Goal: Task Accomplishment & Management: Complete application form

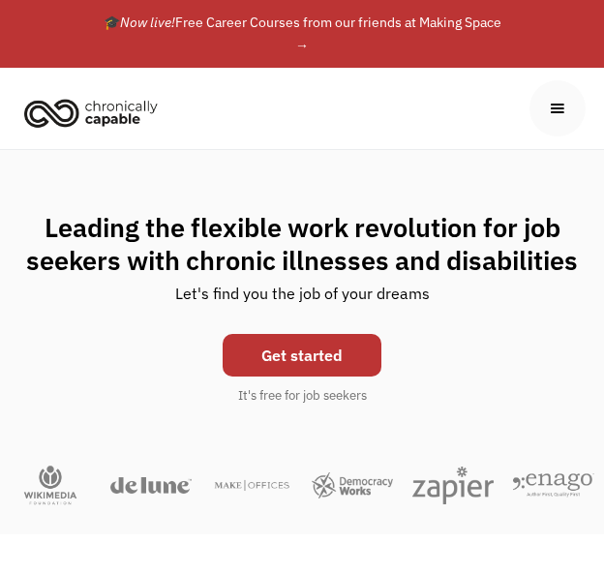
click at [284, 349] on link "Get started" at bounding box center [302, 355] width 159 height 43
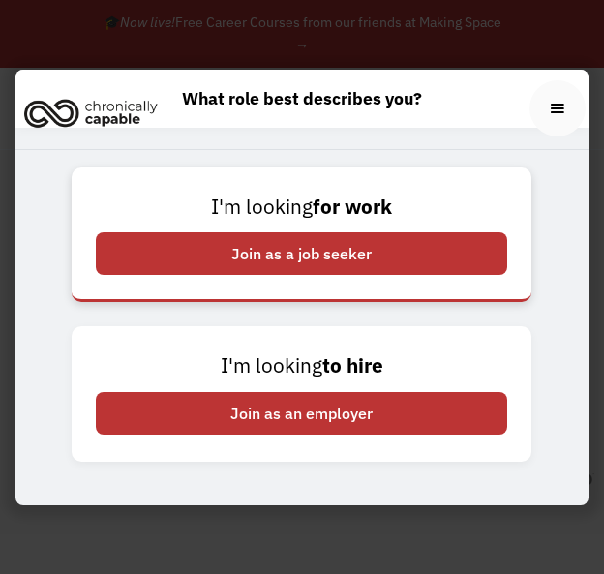
click at [234, 264] on div "Join as a job seeker" at bounding box center [301, 253] width 411 height 43
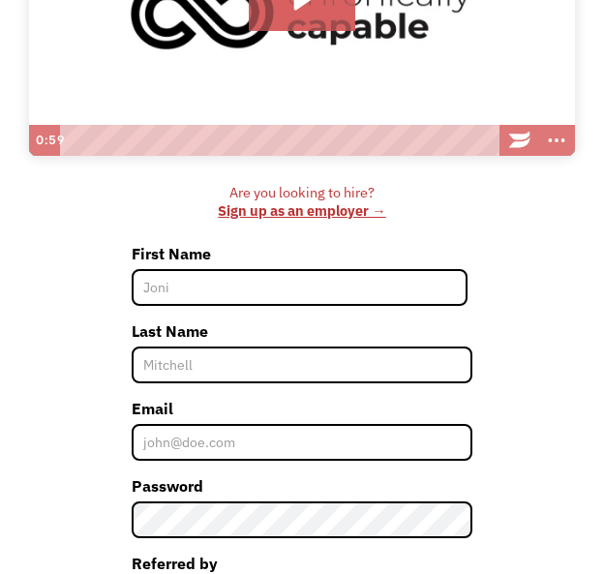
click at [195, 286] on input "First Name" at bounding box center [300, 287] width 337 height 37
type input "Katy"
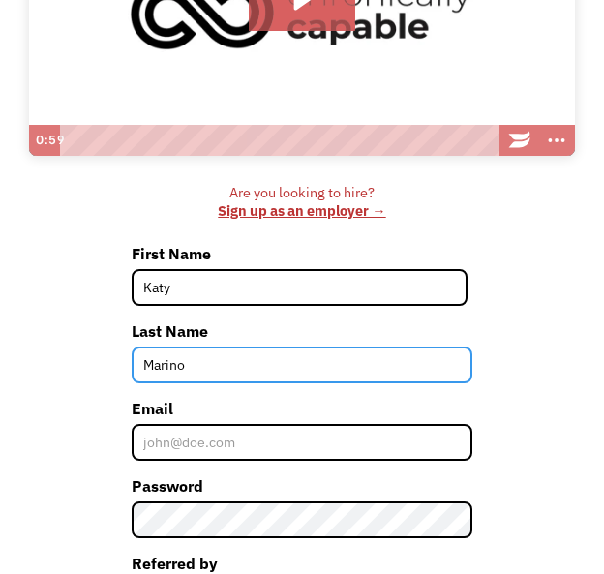
type input "Marino"
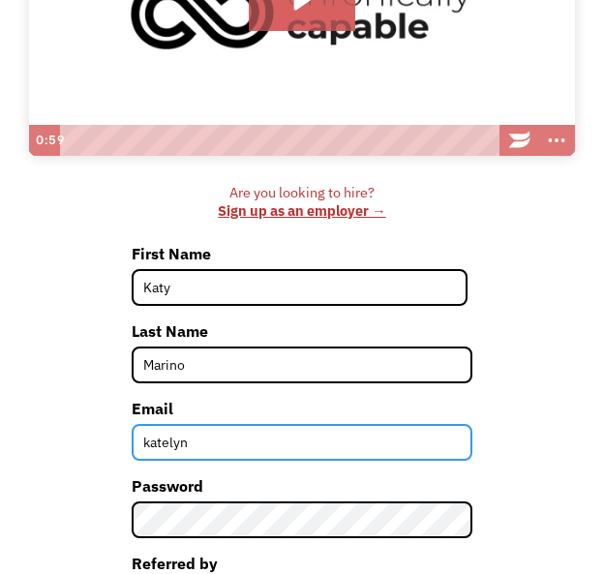
type input "katelynmarino3@gmail.com"
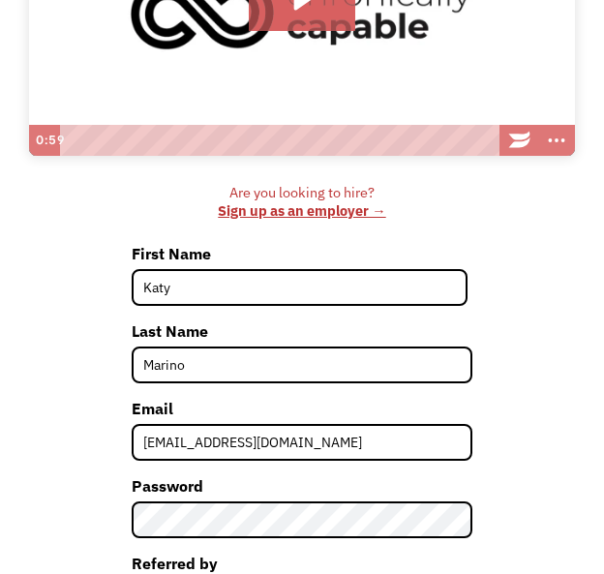
click at [108, 452] on div "Are you looking to hire? ‍ Sign up as an employer → First Name Katy Last Name M…" at bounding box center [302, 466] width 546 height 564
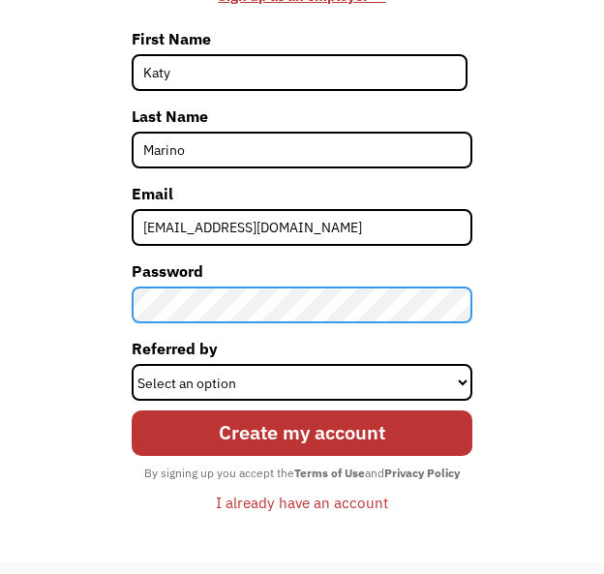
scroll to position [625, 0]
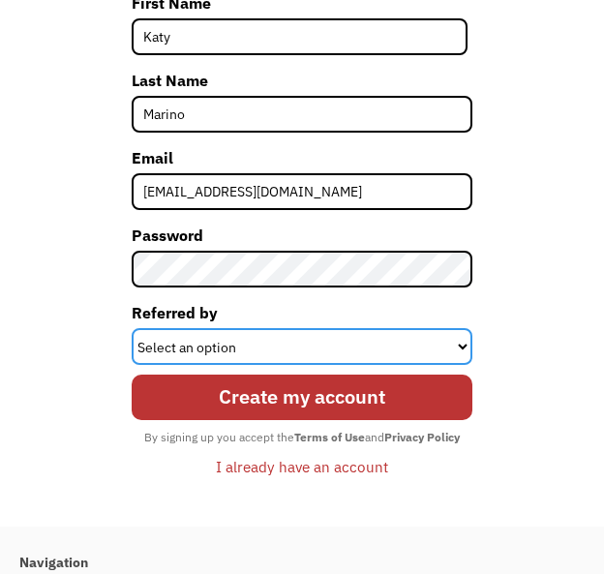
click at [170, 346] on select "Select an option Instagram Facebook Twitter Search Engine News Article Word of …" at bounding box center [303, 346] width 342 height 37
select select "Other"
click at [132, 328] on select "Select an option Instagram Facebook Twitter Search Engine News Article Word of …" at bounding box center [303, 346] width 342 height 37
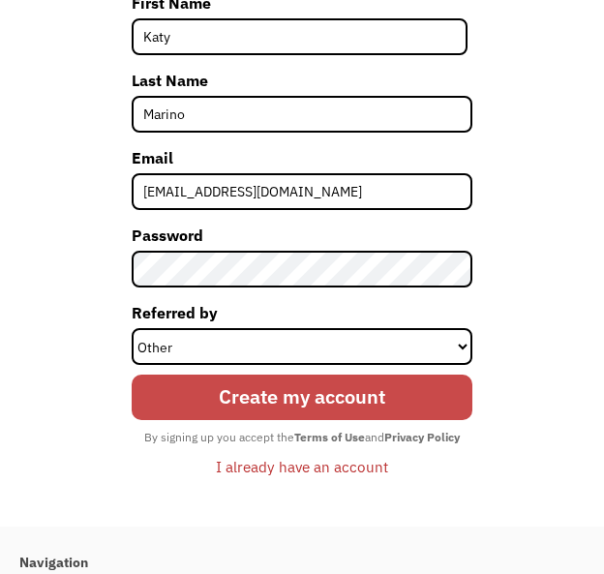
click at [186, 396] on input "Create my account" at bounding box center [303, 398] width 342 height 46
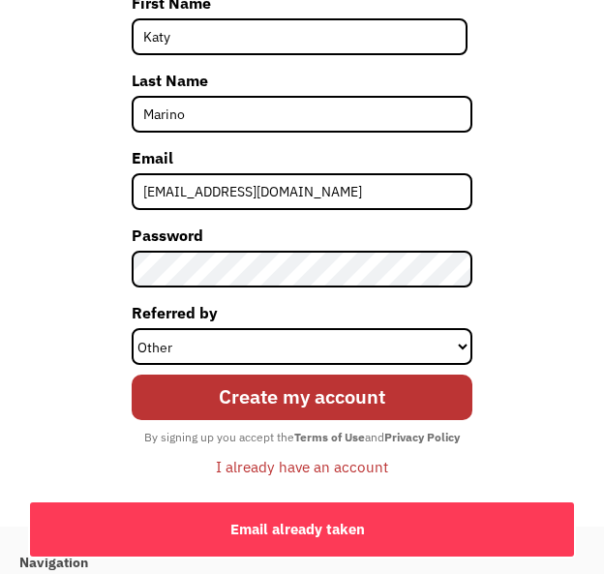
click at [247, 467] on div "I already have an account" at bounding box center [302, 466] width 172 height 23
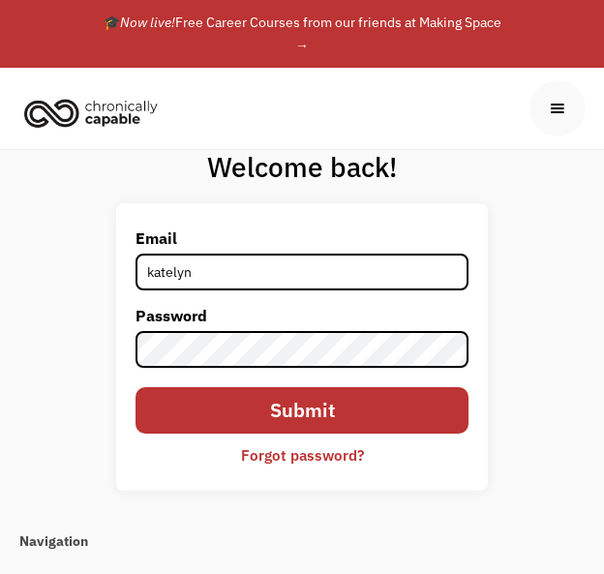
type input "katelynmarino3@gmail.com"
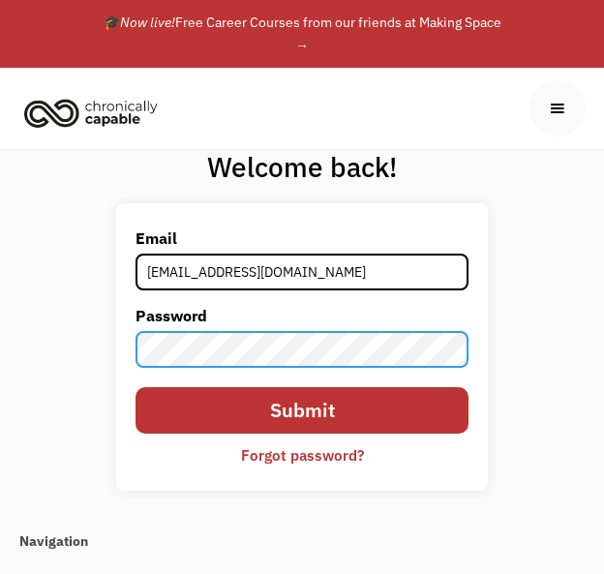
click at [135, 387] on input "Submit" at bounding box center [301, 410] width 333 height 46
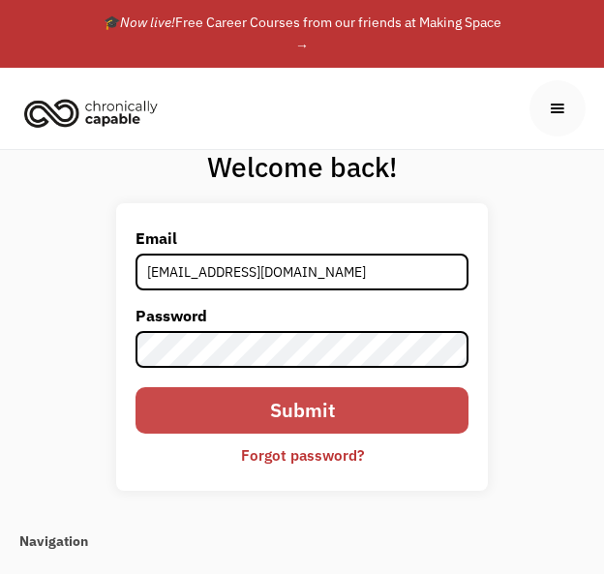
click at [255, 409] on input "Submit" at bounding box center [301, 410] width 333 height 46
